Goal: Find specific page/section: Find specific page/section

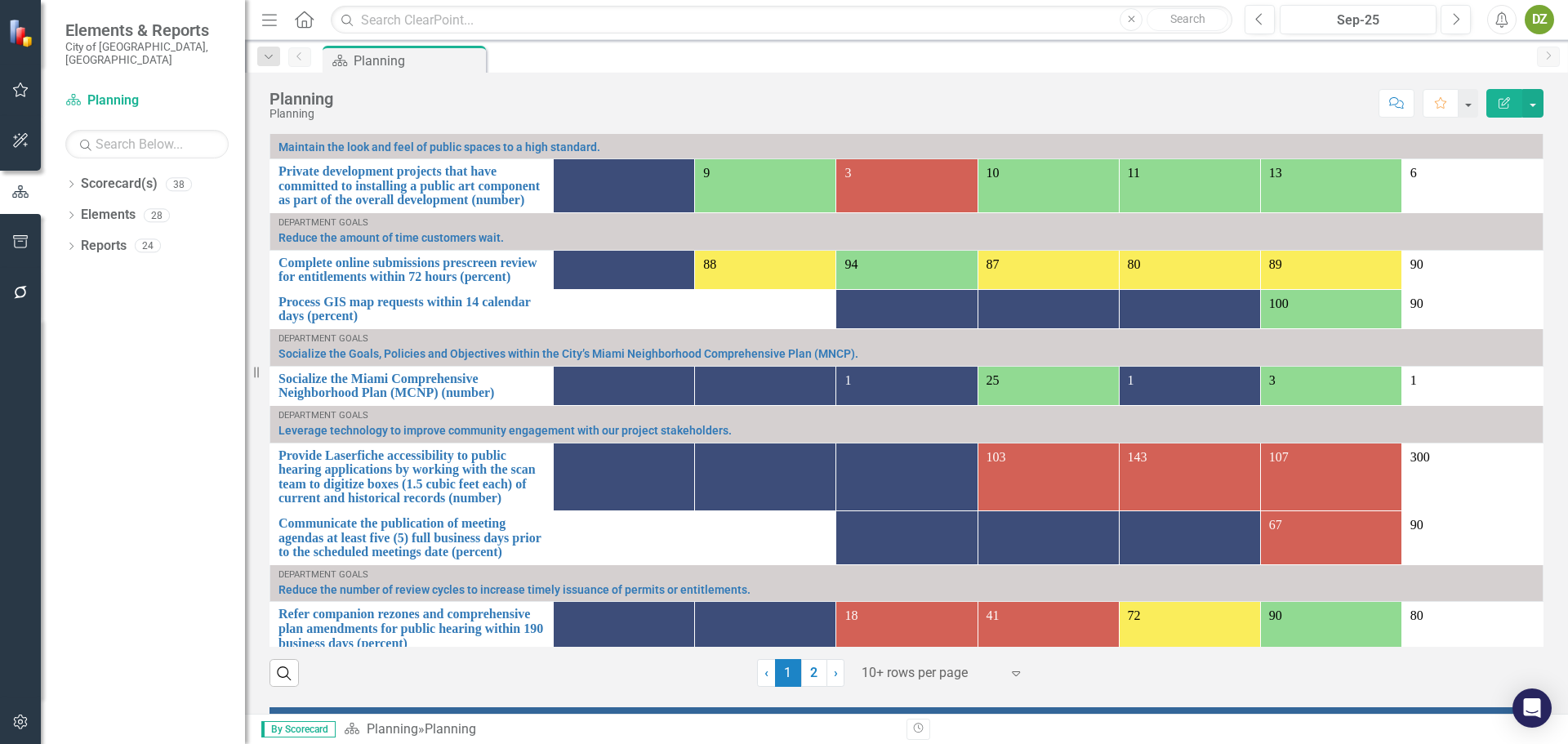
scroll to position [1633, 0]
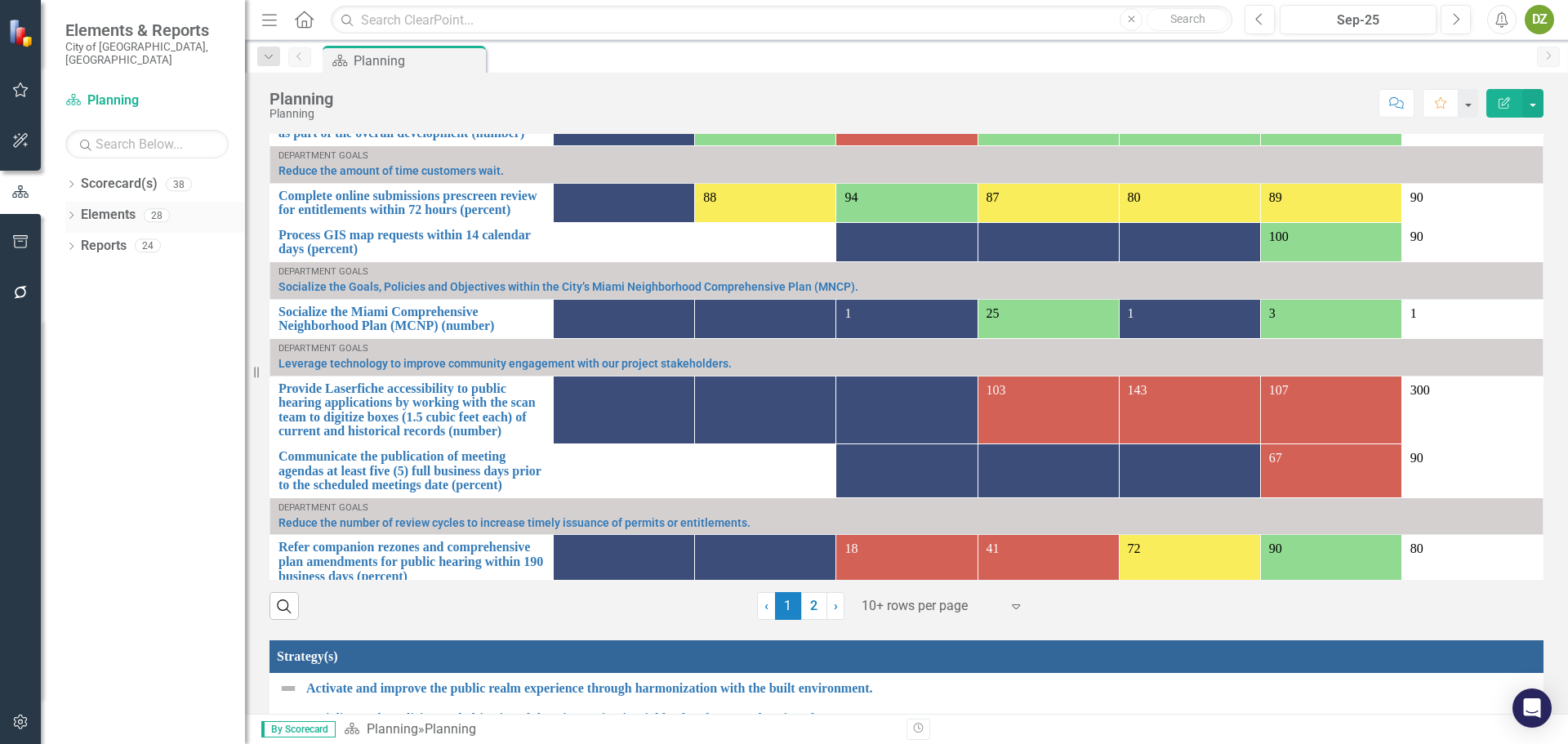
drag, startPoint x: 125, startPoint y: 199, endPoint x: 132, endPoint y: 206, distance: 9.9
click at [125, 206] on link "Elements" at bounding box center [108, 215] width 55 height 19
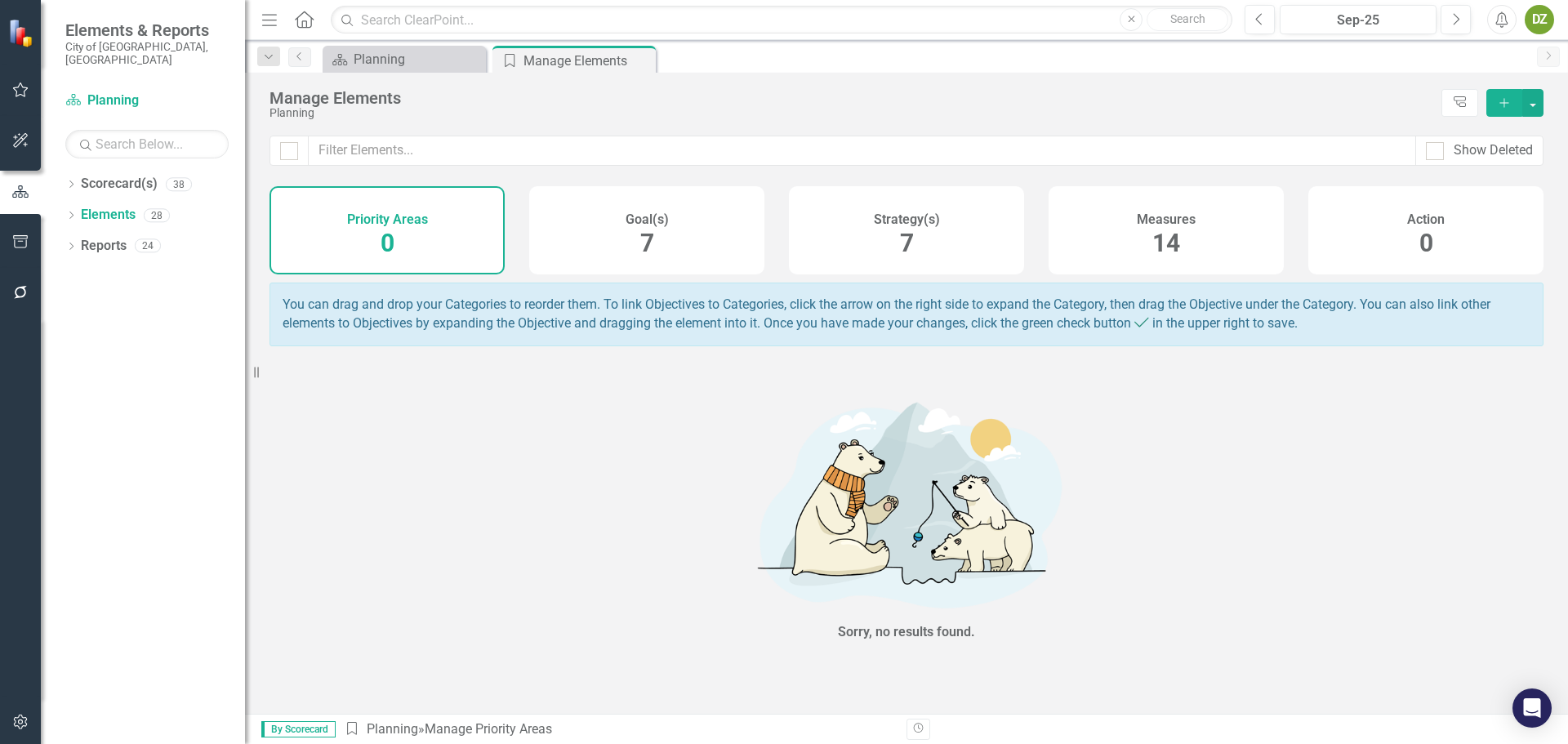
click at [1181, 249] on span "14" at bounding box center [1166, 243] width 28 height 29
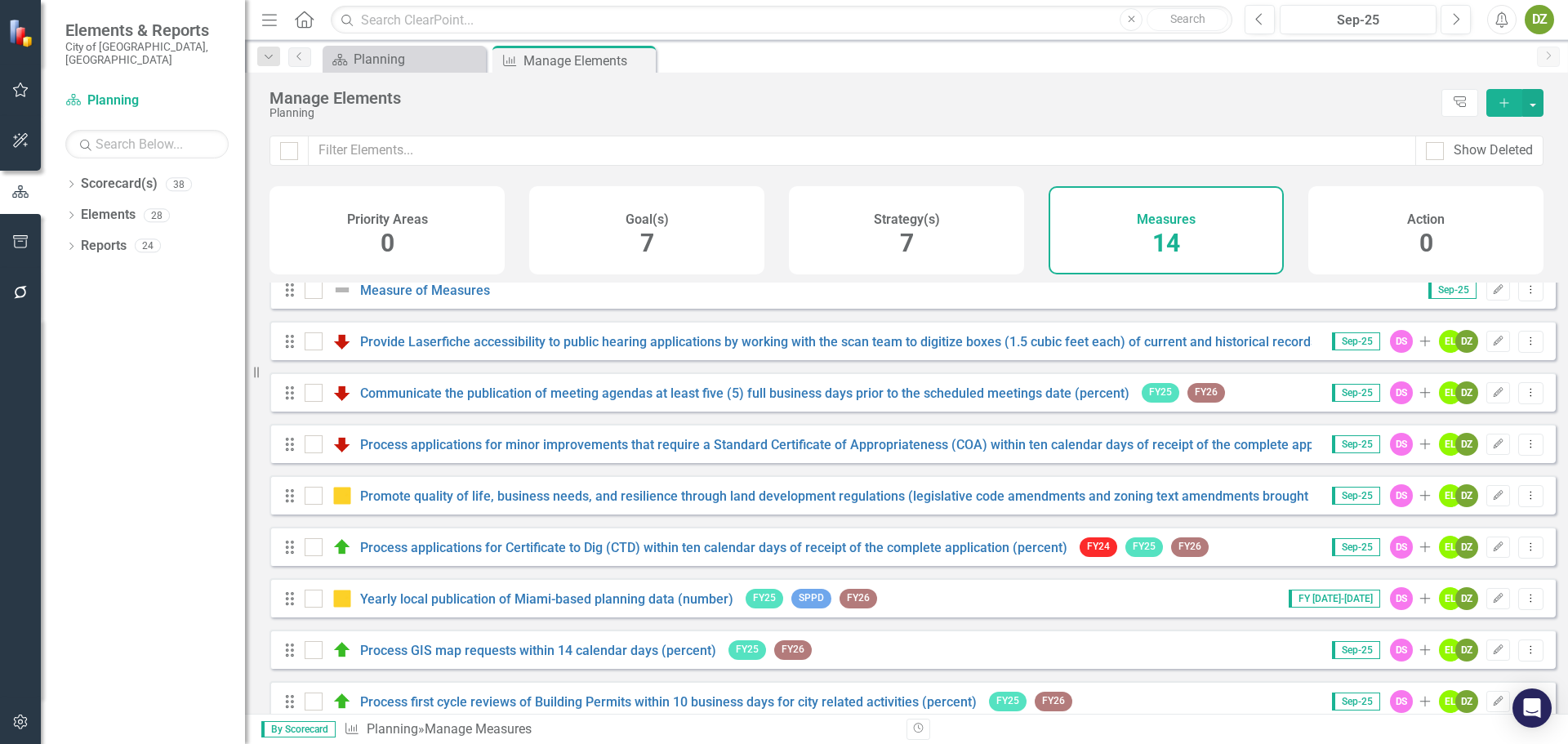
scroll to position [301, 0]
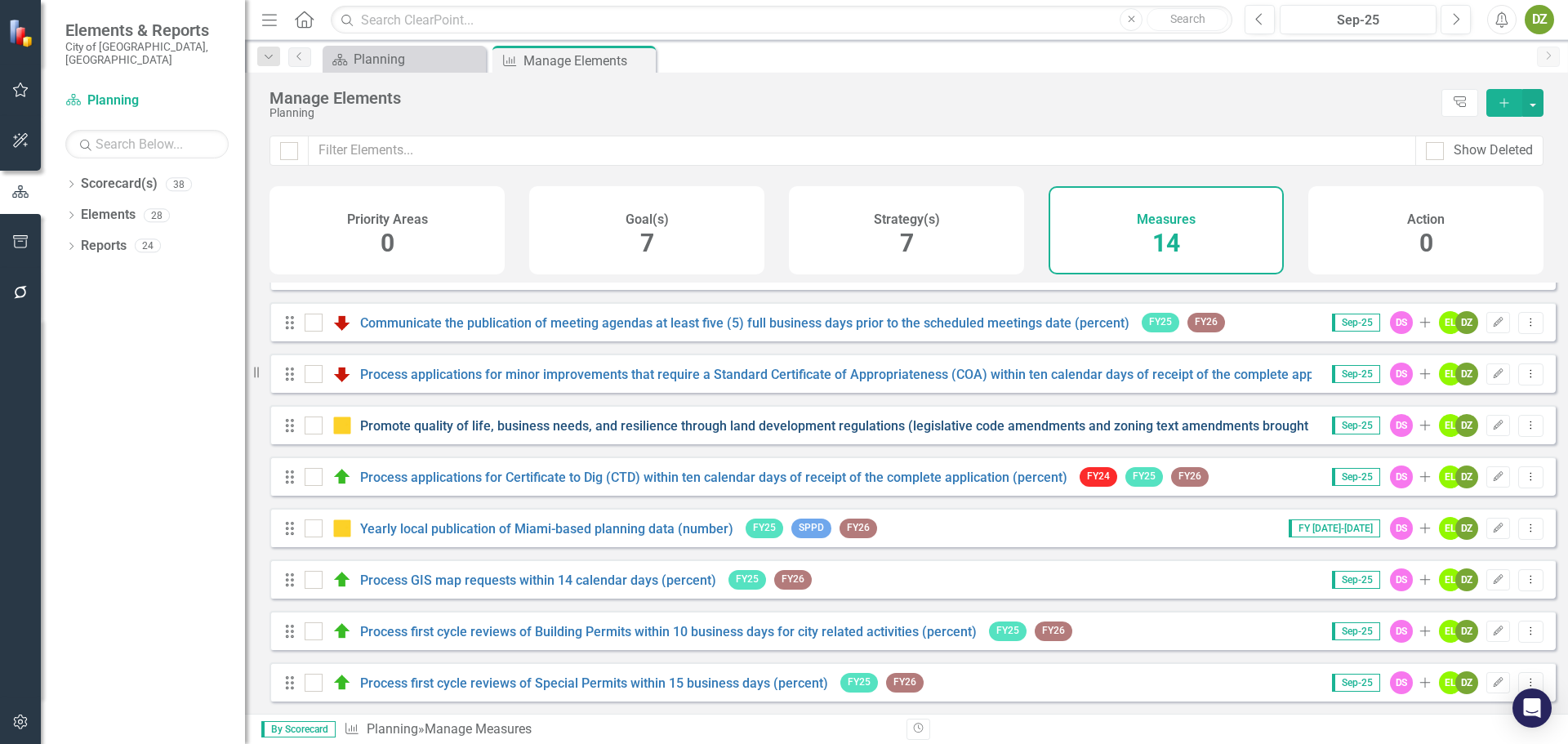
click at [513, 423] on link "Promote quality of life, business needs, and resilience through land developmen…" at bounding box center [891, 425] width 1063 height 16
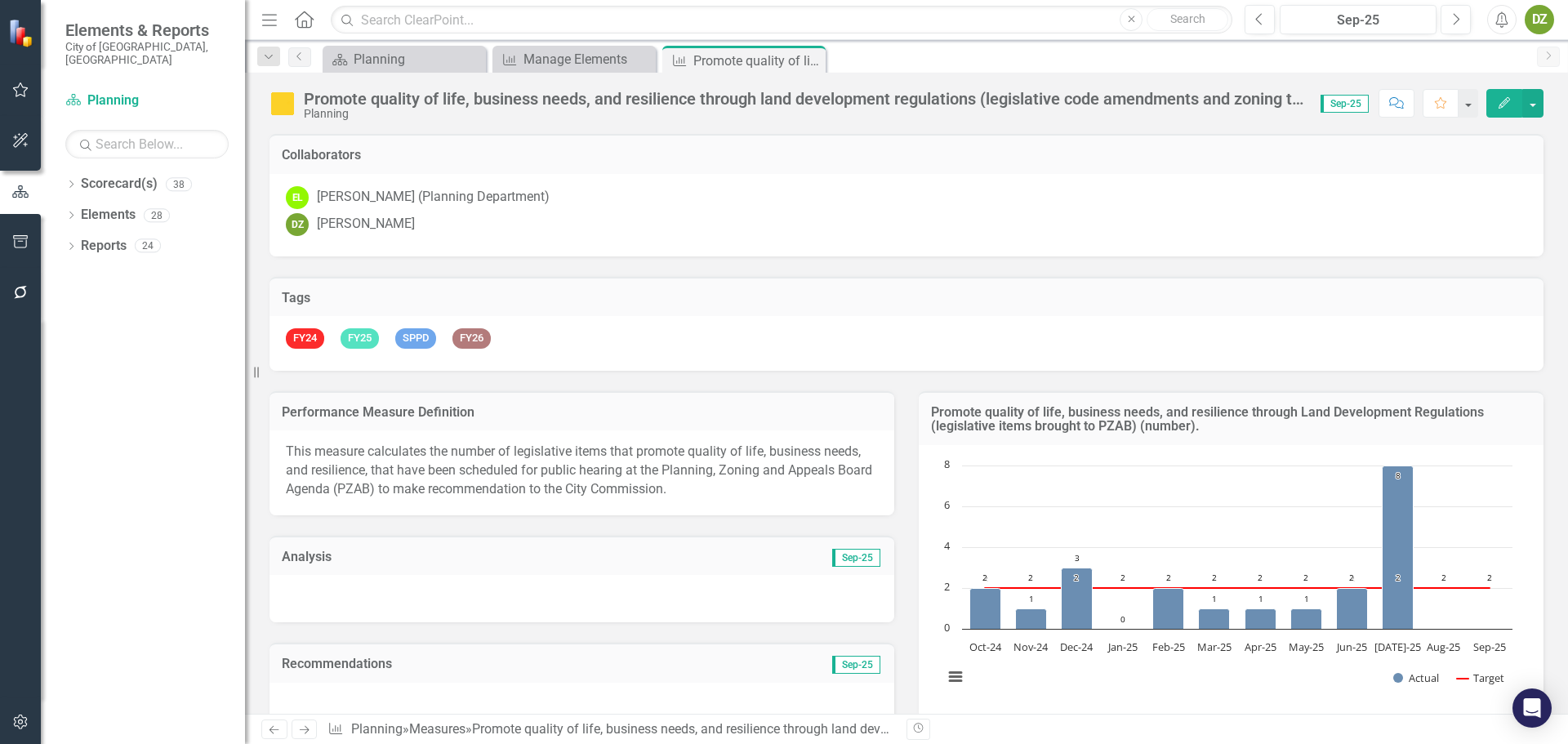
scroll to position [524, 0]
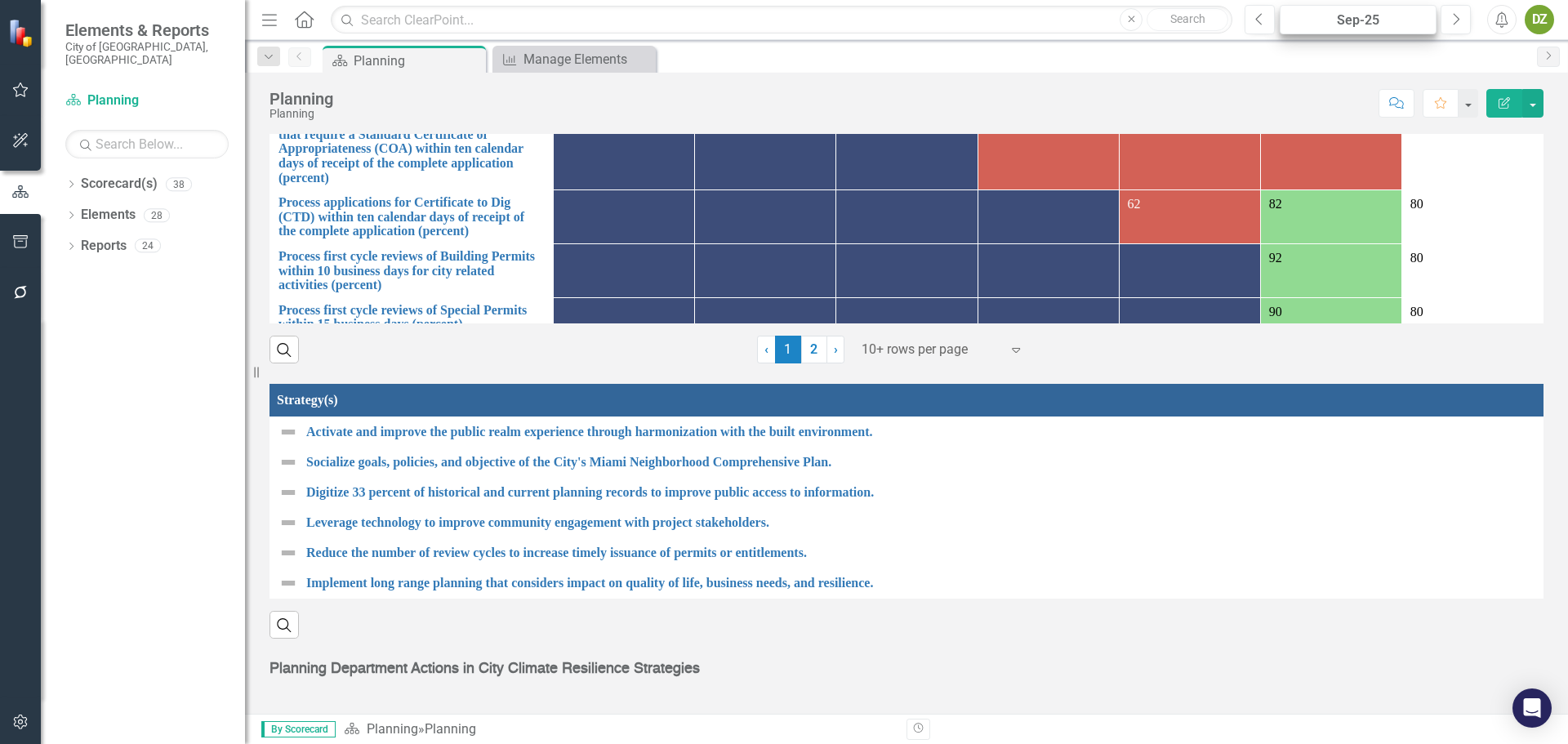
scroll to position [1964, 0]
